Goal: Task Accomplishment & Management: Manage account settings

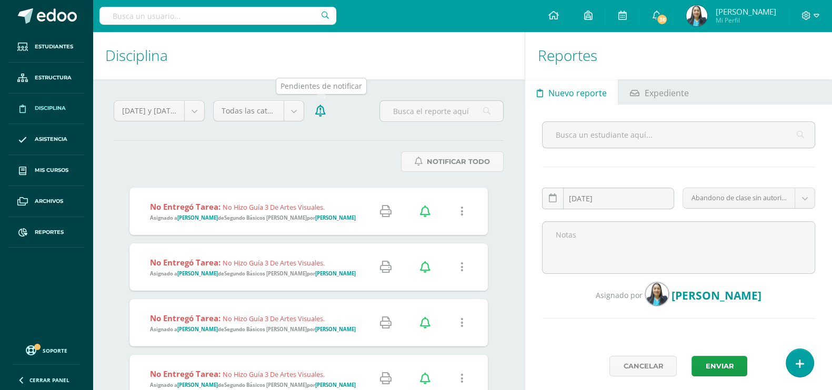
click at [317, 116] on icon at bounding box center [320, 111] width 11 height 12
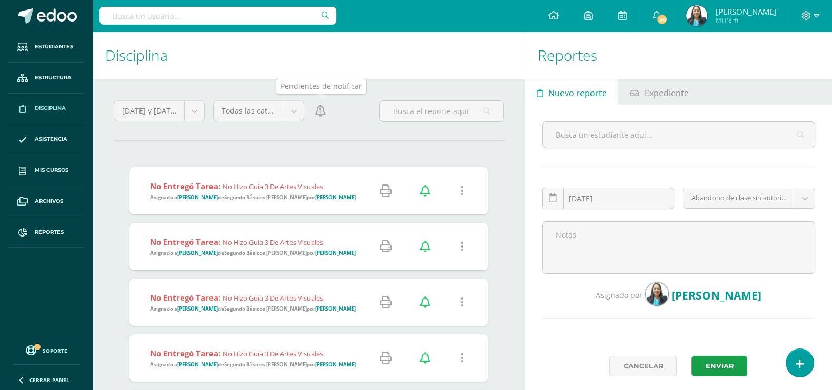
click at [318, 116] on icon at bounding box center [320, 111] width 11 height 12
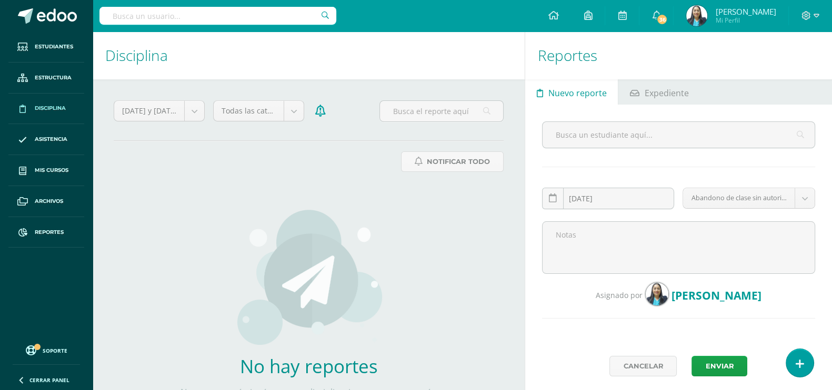
click at [814, 9] on div at bounding box center [810, 16] width 43 height 32
click at [814, 17] on icon at bounding box center [817, 15] width 6 height 9
click at [798, 67] on span "Cerrar sesión" at bounding box center [782, 72] width 47 height 10
